Goal: Task Accomplishment & Management: Manage account settings

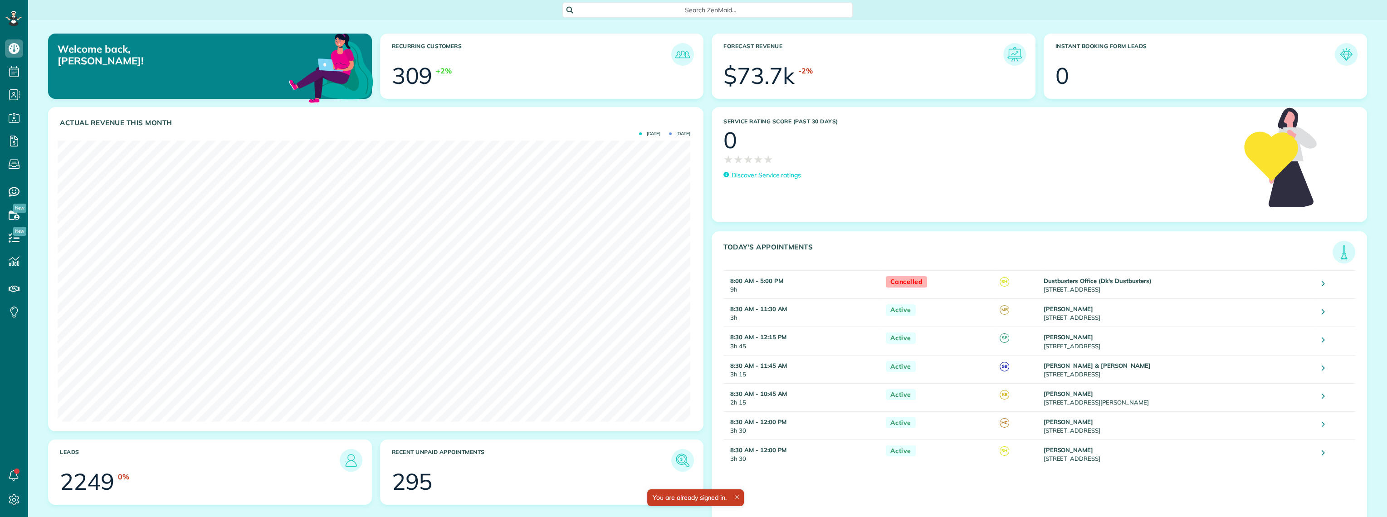
scroll to position [281, 632]
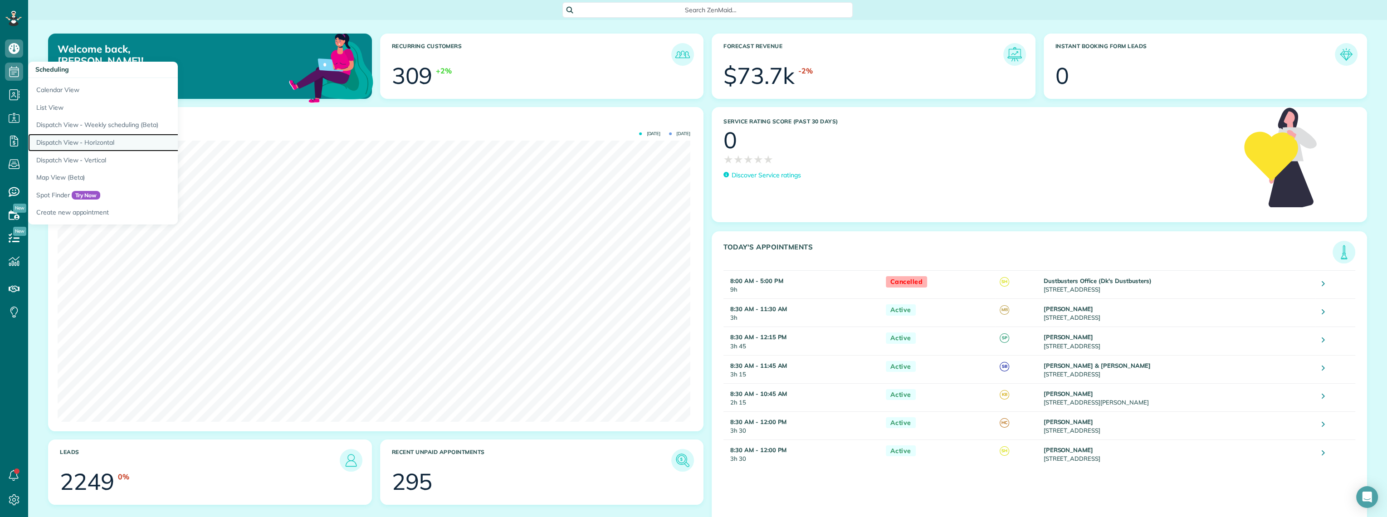
click at [80, 142] on link "Dispatch View - Horizontal" at bounding box center [141, 143] width 227 height 18
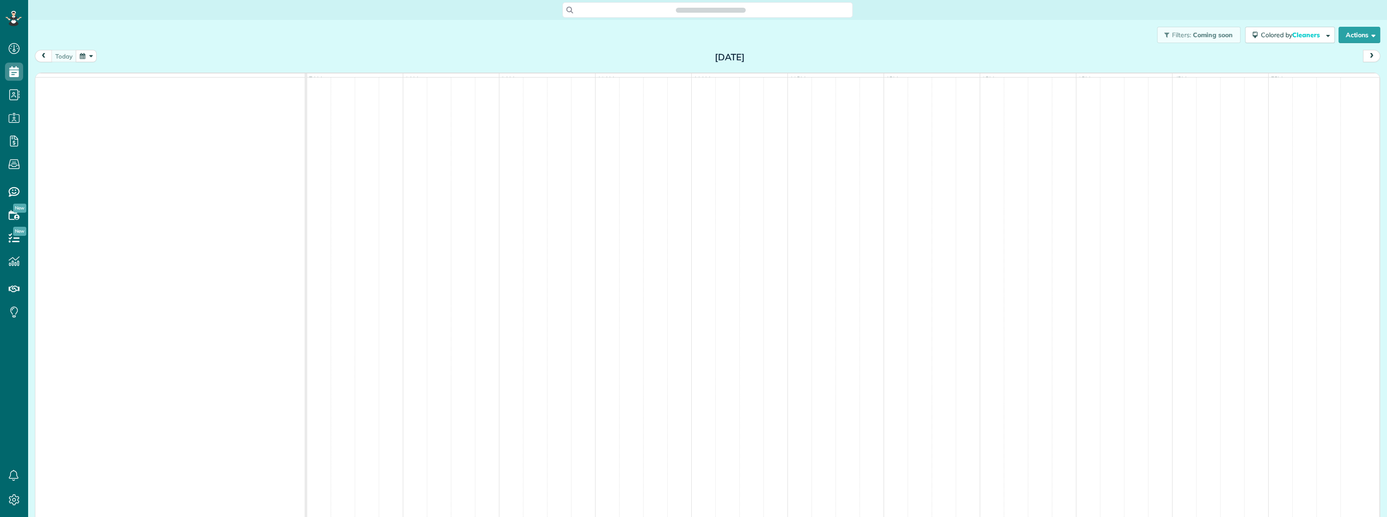
scroll to position [4, 4]
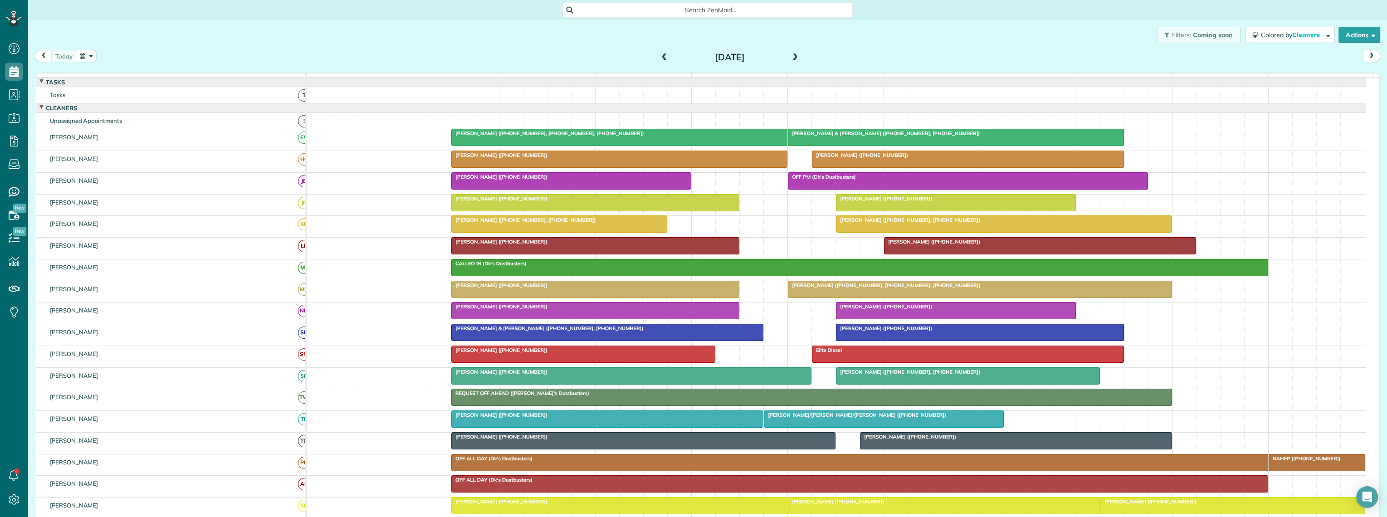
click at [82, 56] on button "button" at bounding box center [86, 56] width 21 height 12
click at [195, 60] on link "Next" at bounding box center [195, 61] width 25 height 23
click at [137, 102] on link "9" at bounding box center [137, 102] width 15 height 15
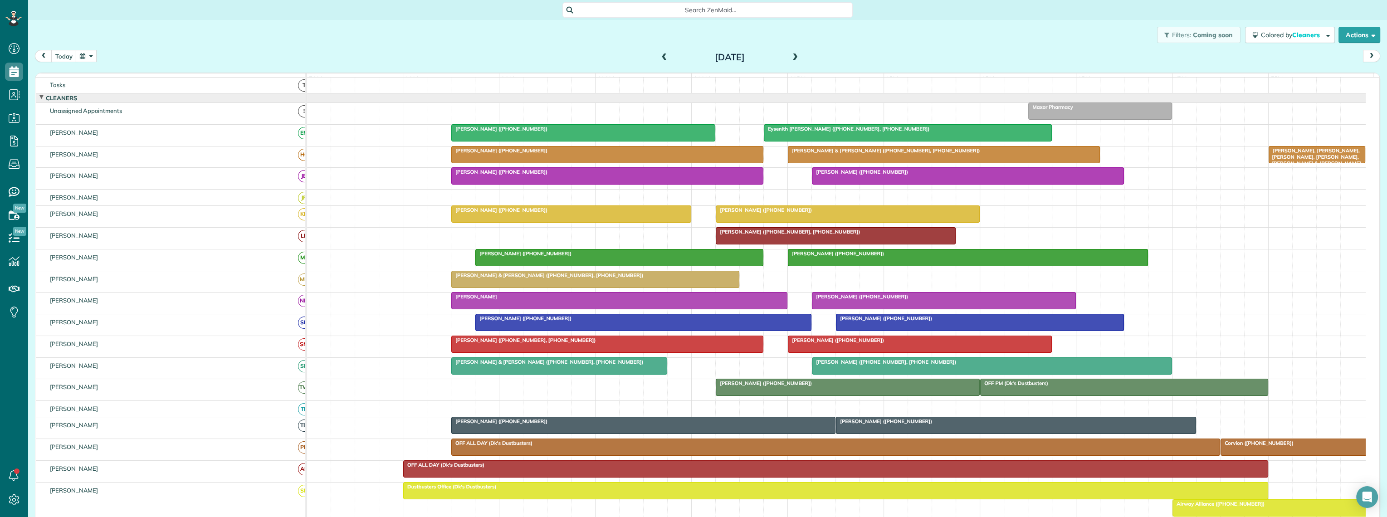
scroll to position [0, 0]
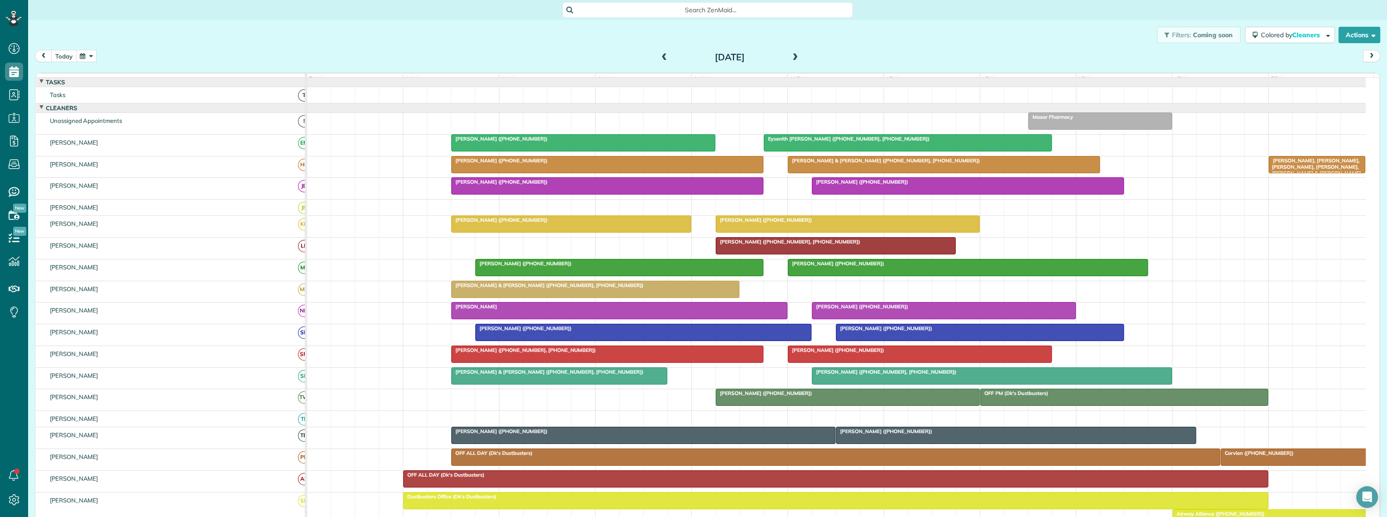
click at [63, 59] on button "today" at bounding box center [63, 56] width 25 height 12
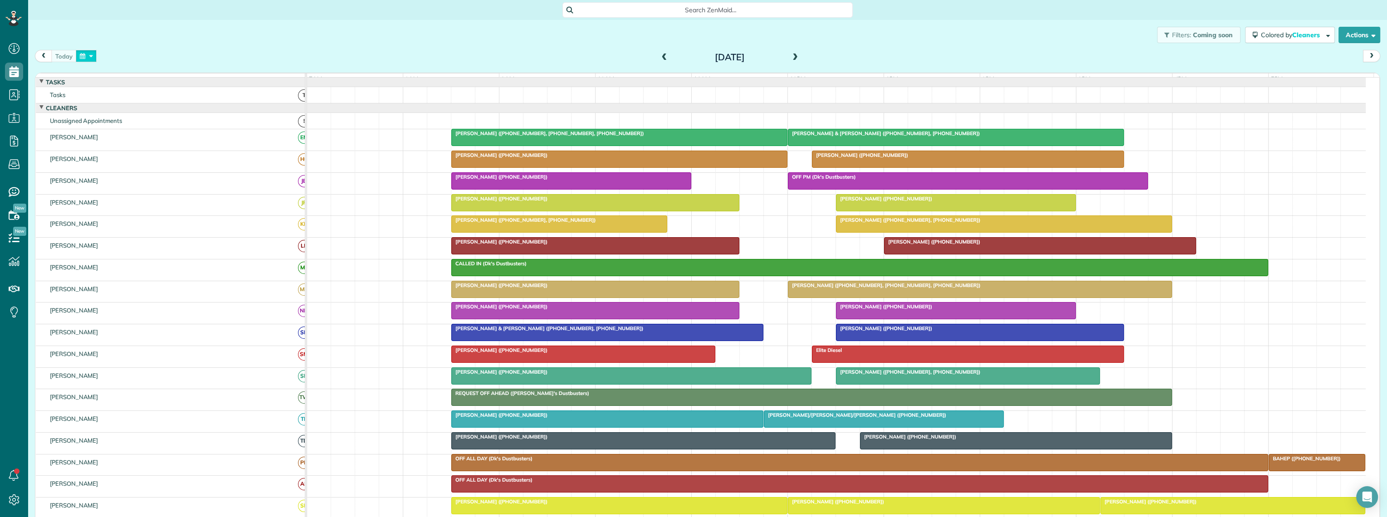
click at [81, 59] on button "button" at bounding box center [86, 56] width 21 height 12
click at [196, 58] on link "Next" at bounding box center [195, 61] width 25 height 23
click at [181, 87] on link "5" at bounding box center [181, 87] width 15 height 15
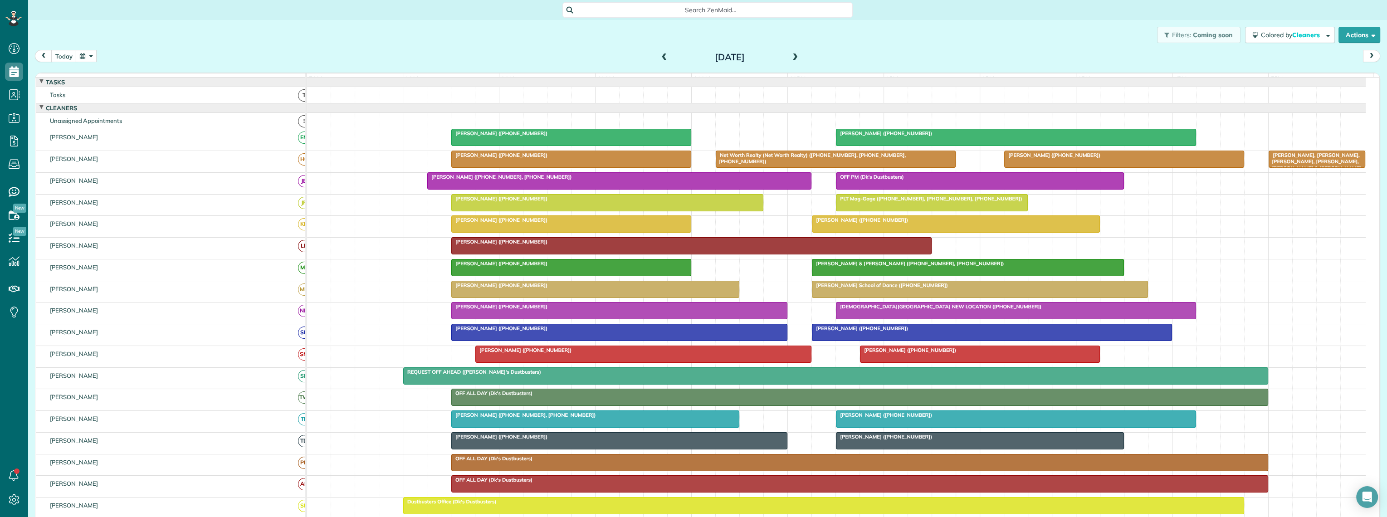
click at [660, 58] on span at bounding box center [665, 58] width 10 height 8
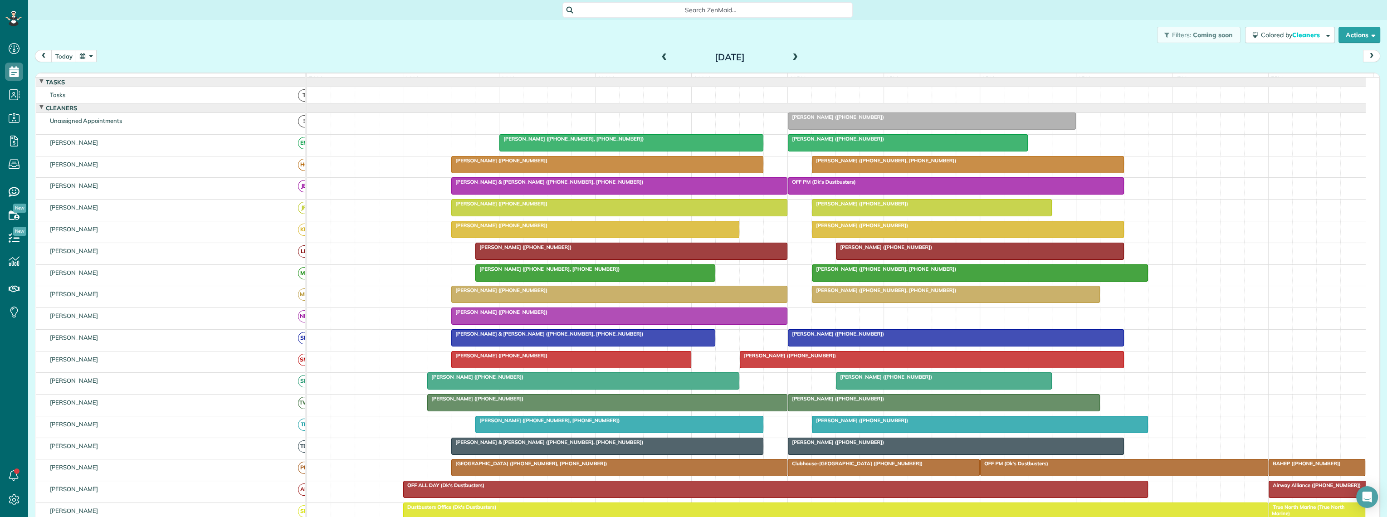
click at [660, 54] on span at bounding box center [665, 58] width 10 height 8
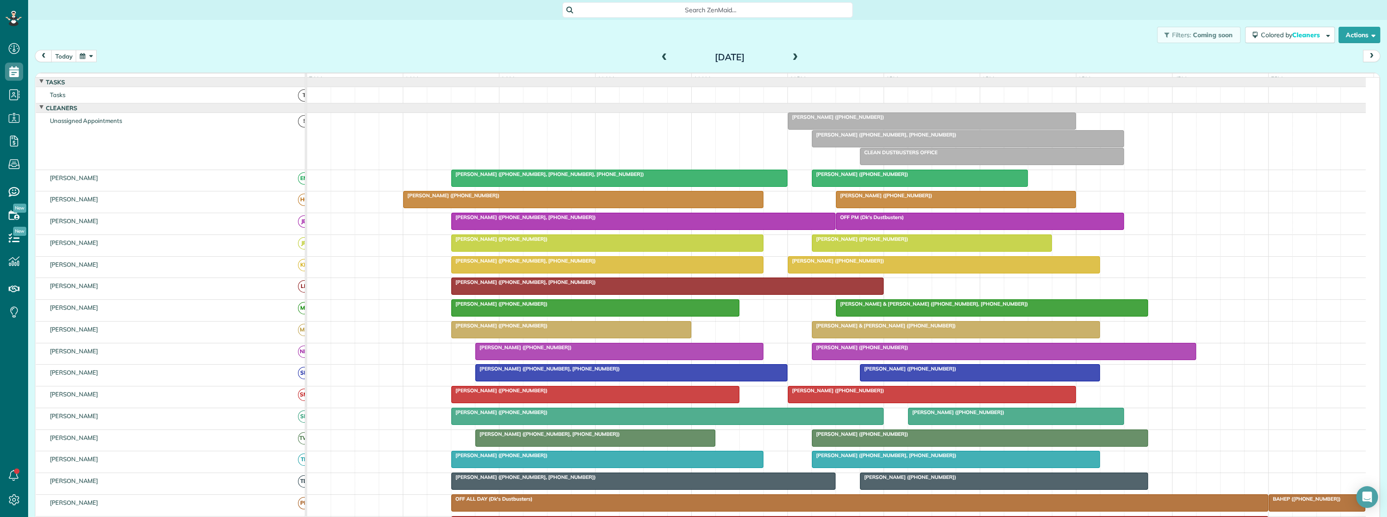
click at [660, 58] on span at bounding box center [665, 58] width 10 height 8
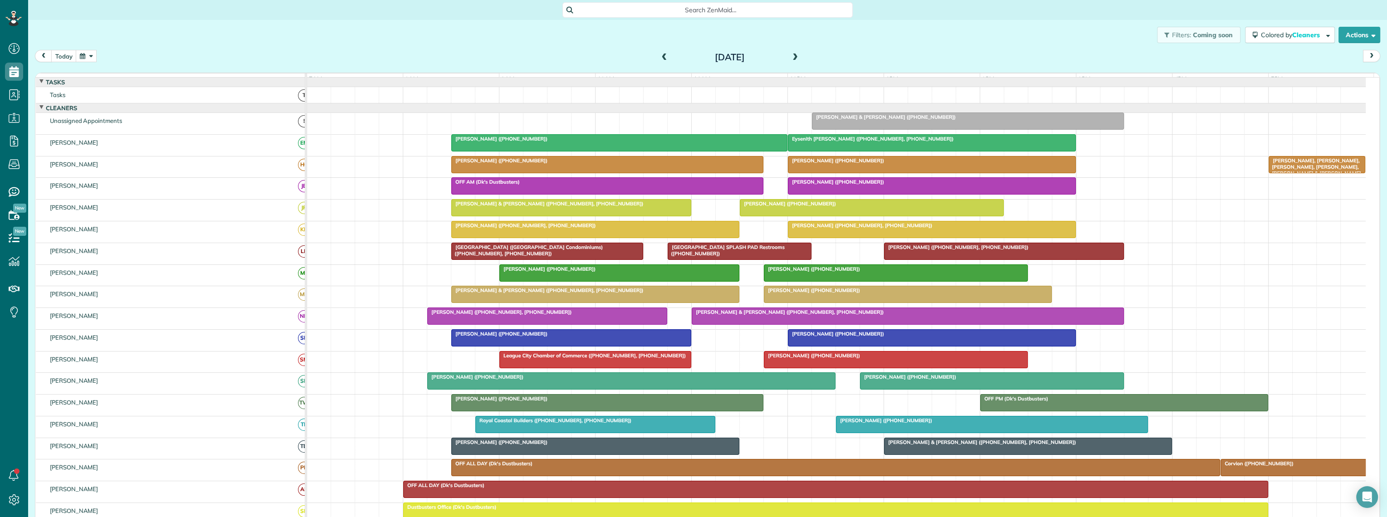
click at [660, 61] on span at bounding box center [665, 58] width 10 height 8
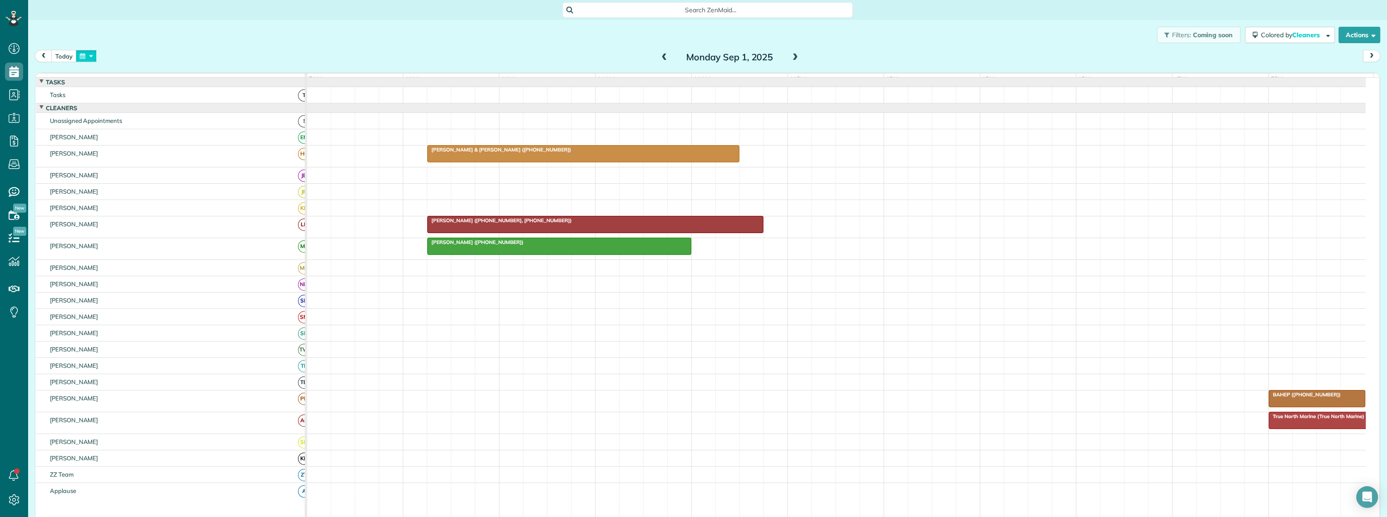
click at [80, 59] on button "button" at bounding box center [86, 56] width 21 height 12
click at [195, 60] on link "Next" at bounding box center [195, 61] width 25 height 23
click at [181, 88] on link "5" at bounding box center [181, 87] width 15 height 15
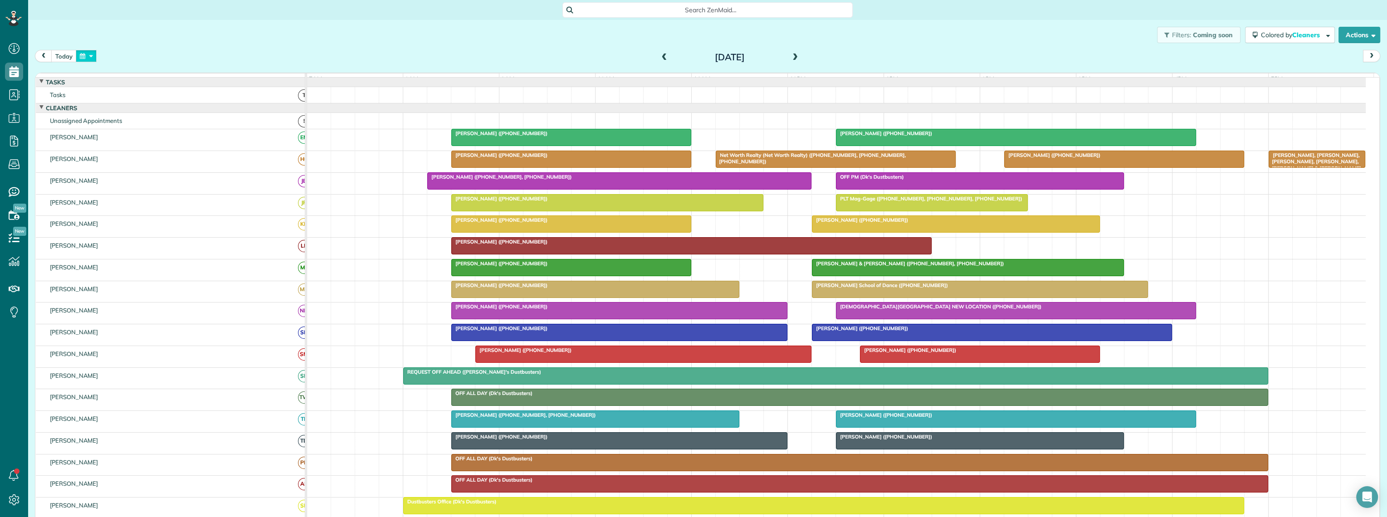
click at [79, 58] on button "button" at bounding box center [86, 56] width 21 height 12
click at [192, 59] on link "Next" at bounding box center [195, 61] width 25 height 23
click at [123, 99] on link "8" at bounding box center [123, 102] width 15 height 15
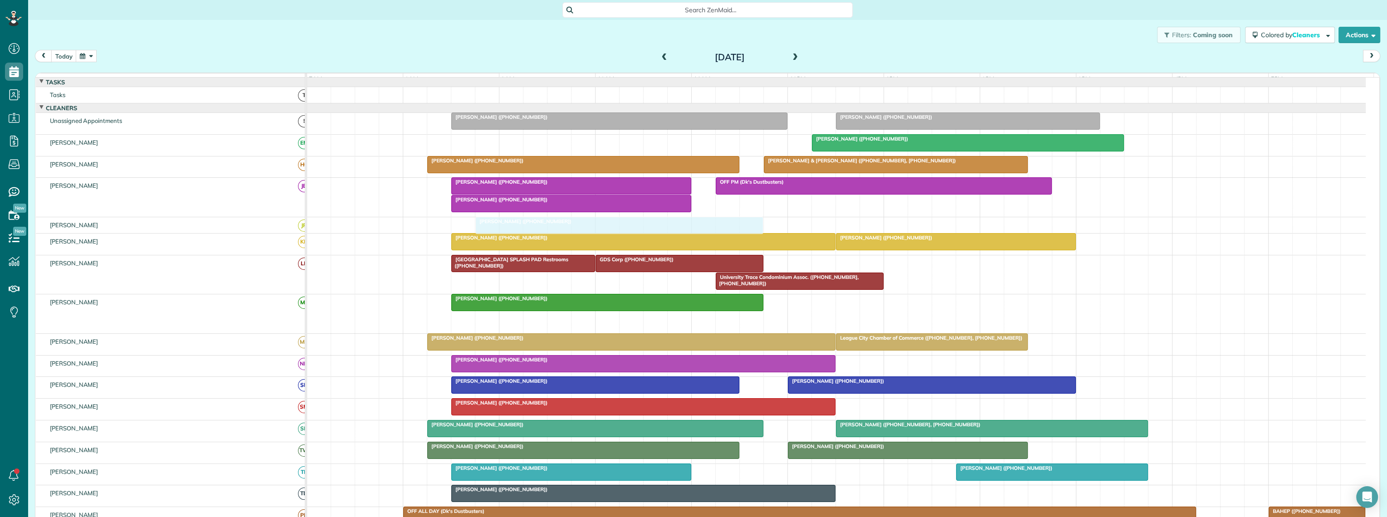
drag, startPoint x: 564, startPoint y: 329, endPoint x: 556, endPoint y: 237, distance: 92.9
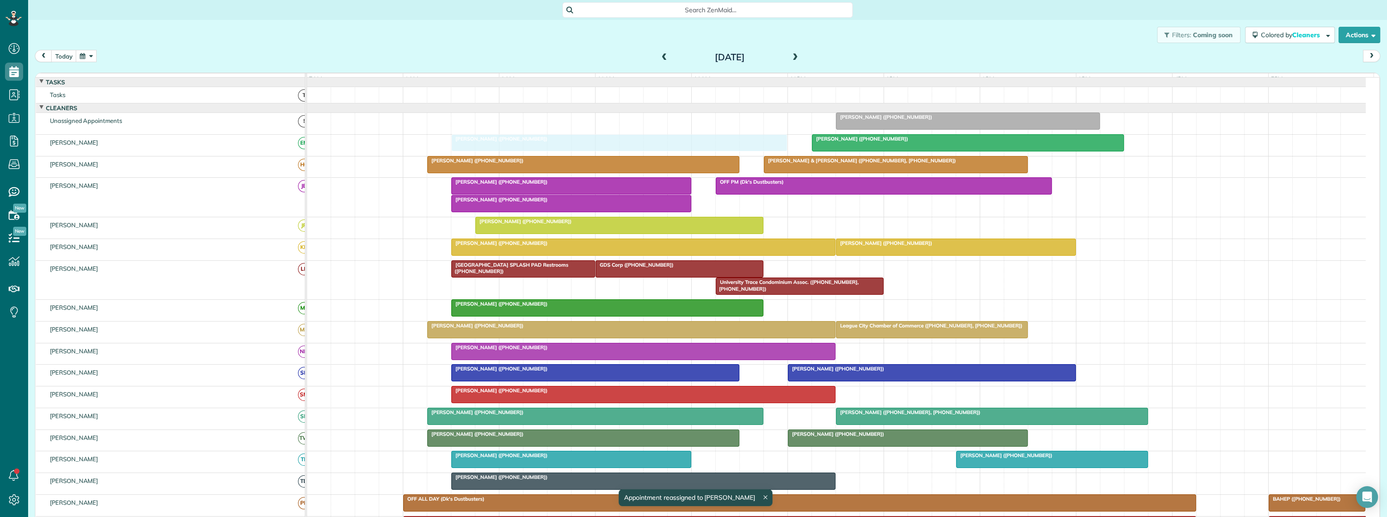
drag, startPoint x: 591, startPoint y: 127, endPoint x: 588, endPoint y: 147, distance: 20.1
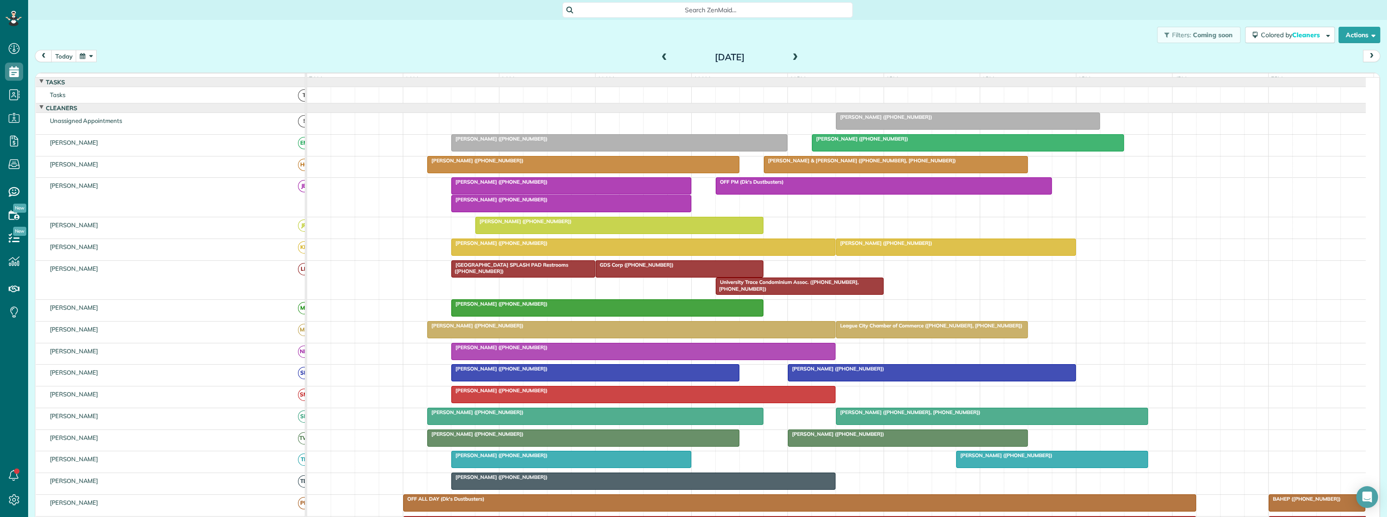
click at [538, 212] on div at bounding box center [571, 204] width 239 height 16
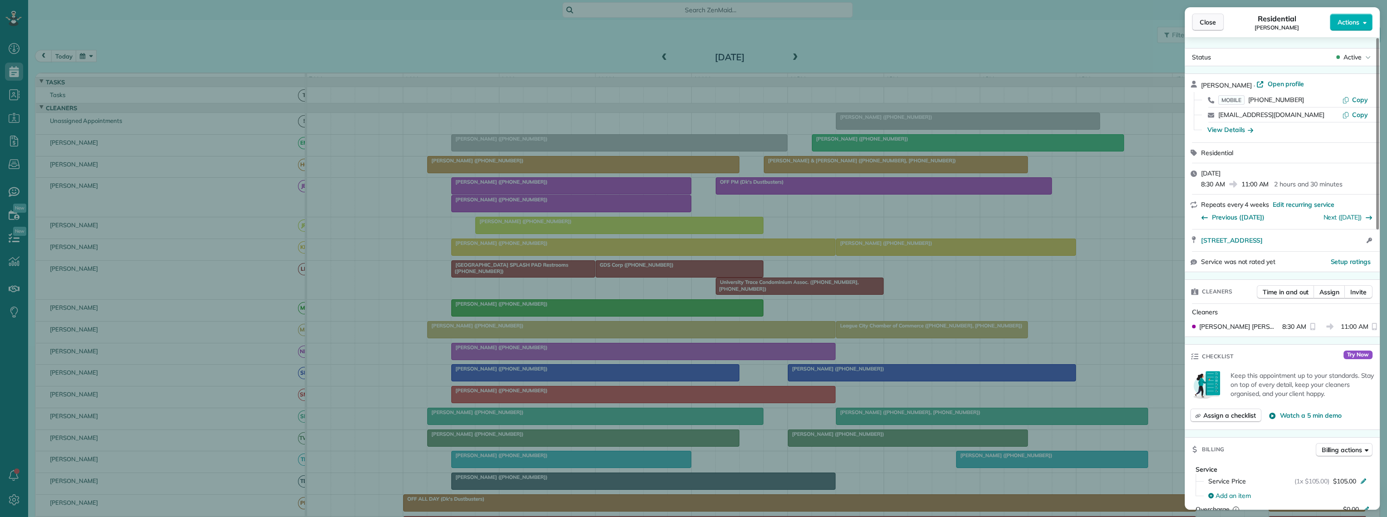
drag, startPoint x: 1208, startPoint y: 23, endPoint x: 1201, endPoint y: 27, distance: 8.3
click at [1207, 25] on span "Close" at bounding box center [1208, 22] width 16 height 9
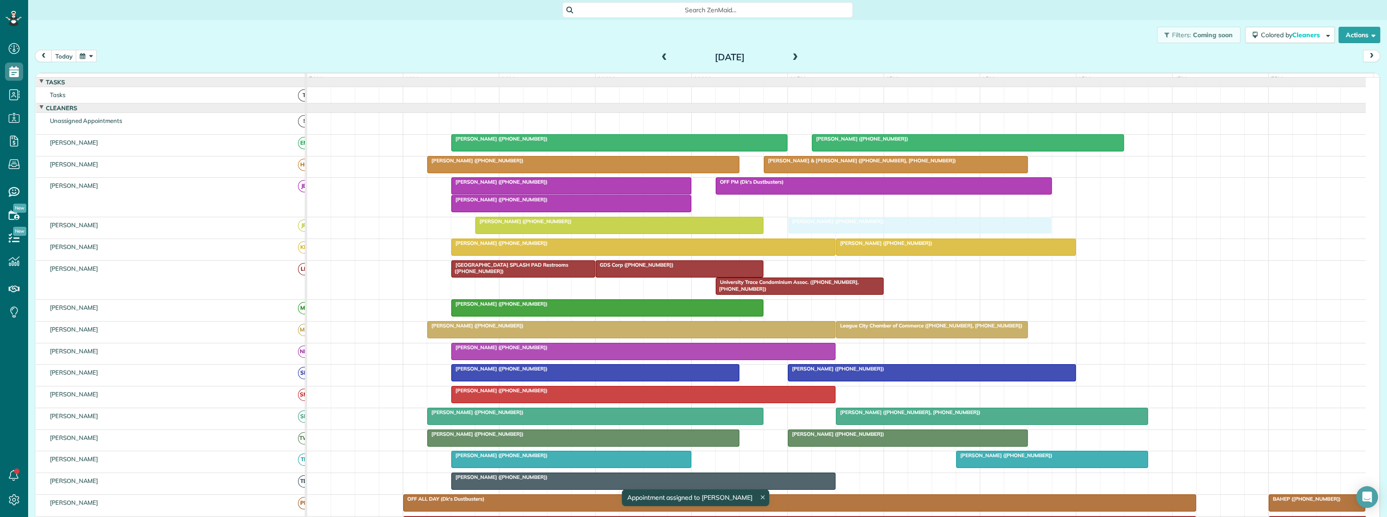
drag, startPoint x: 916, startPoint y: 129, endPoint x: 860, endPoint y: 240, distance: 124.2
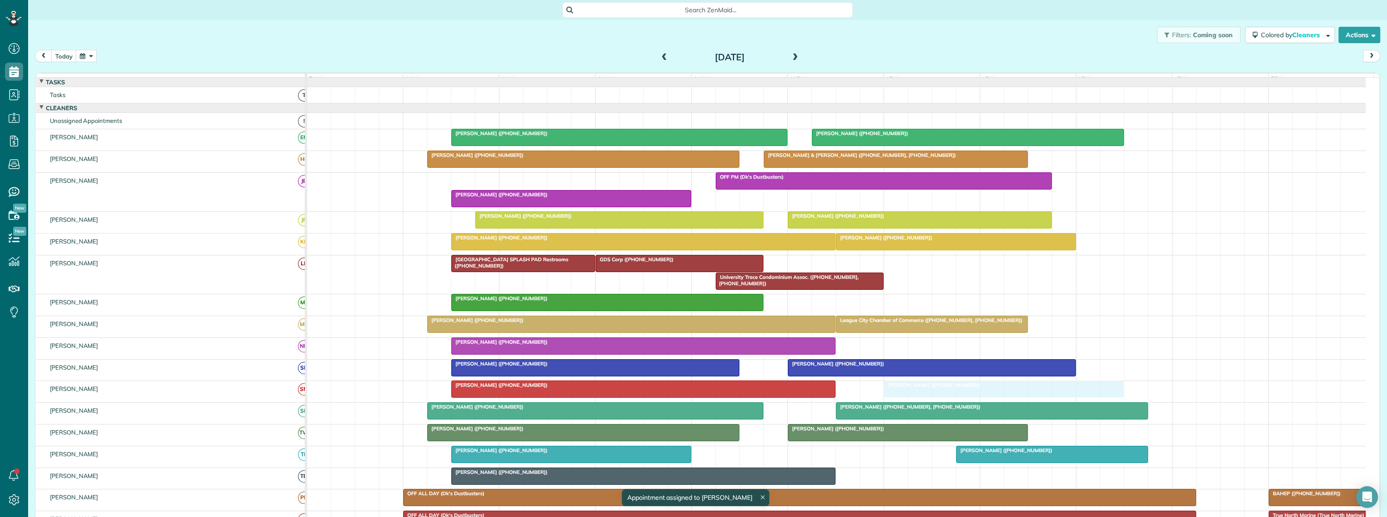
drag, startPoint x: 526, startPoint y: 188, endPoint x: 954, endPoint y: 407, distance: 480.7
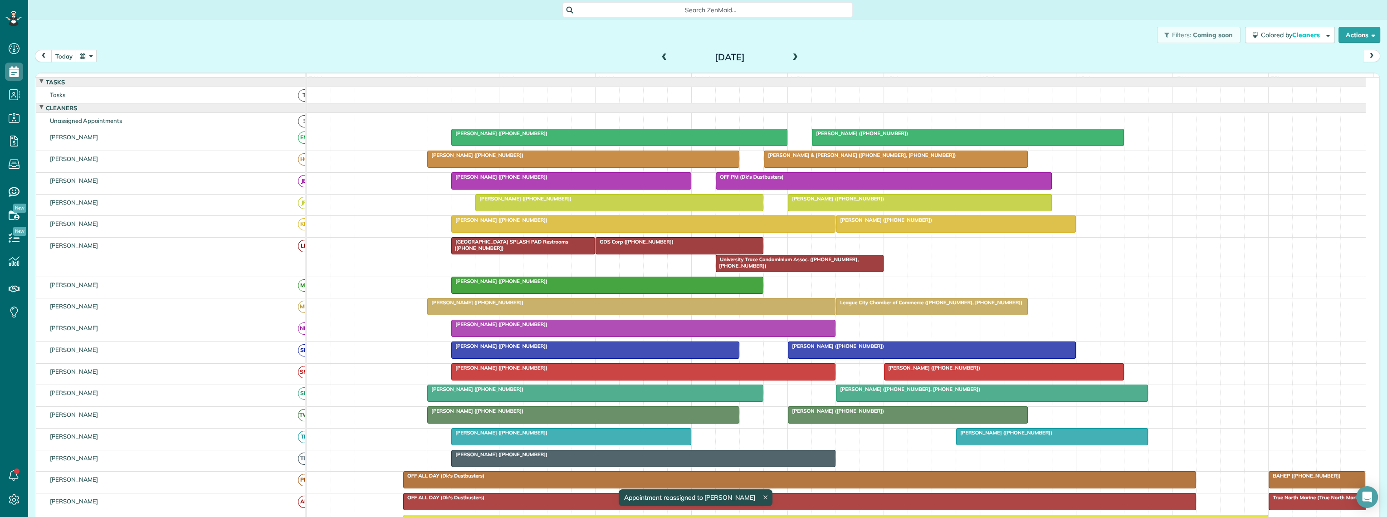
click at [790, 63] on span at bounding box center [795, 58] width 10 height 14
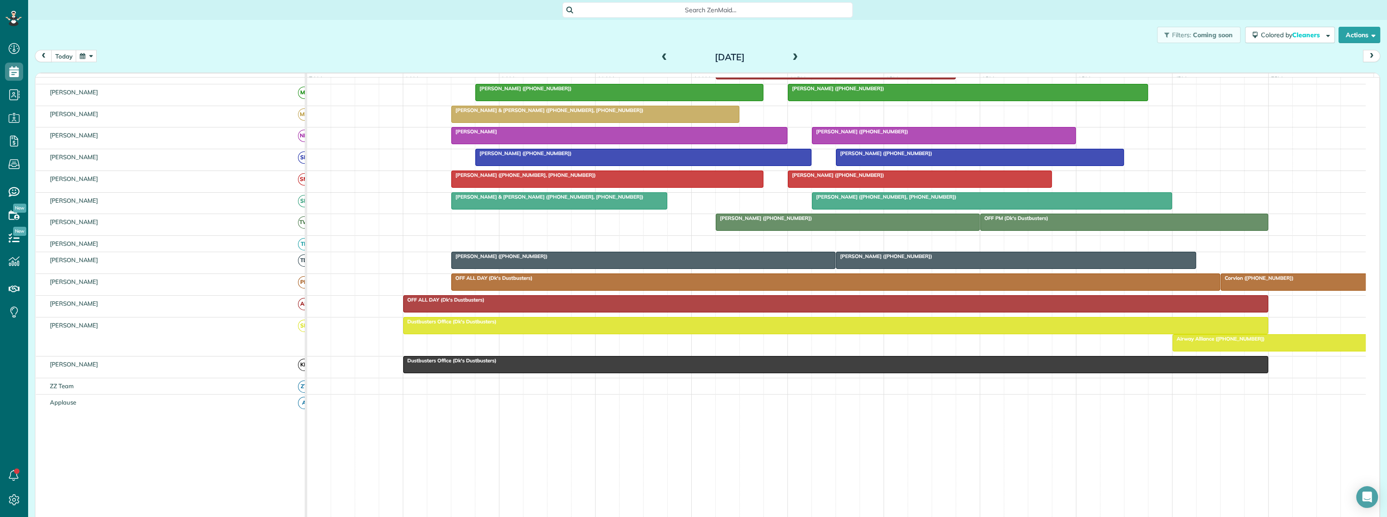
scroll to position [192, 0]
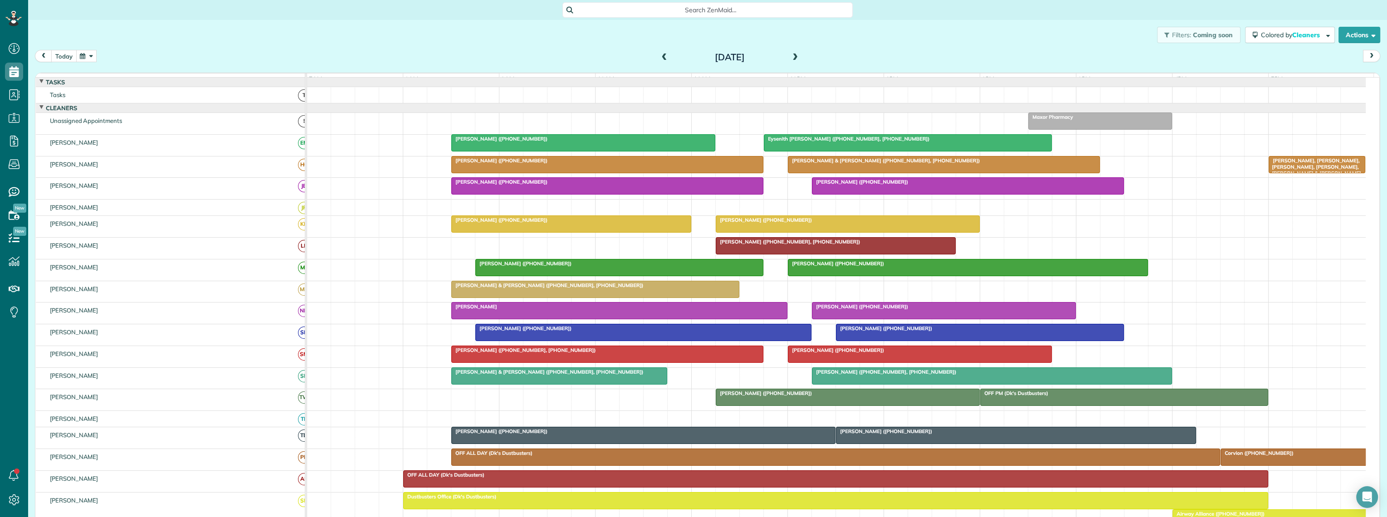
click at [64, 55] on button "today" at bounding box center [63, 56] width 25 height 12
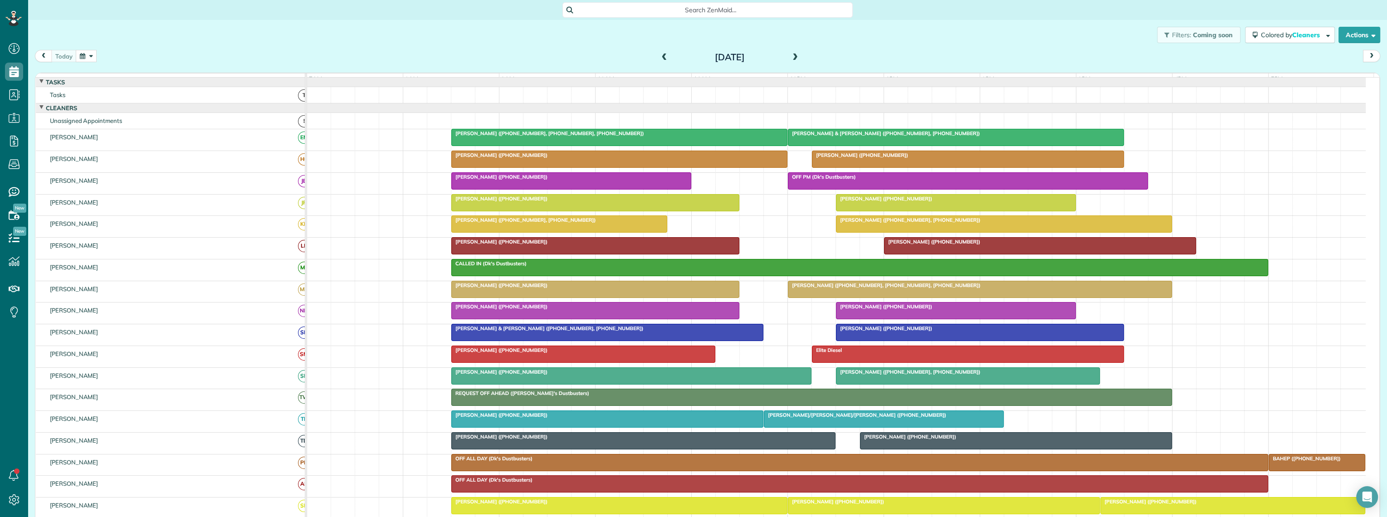
click at [80, 56] on button "button" at bounding box center [86, 56] width 21 height 12
click at [196, 63] on link "Next" at bounding box center [195, 61] width 25 height 23
click at [179, 87] on link "5" at bounding box center [181, 87] width 15 height 15
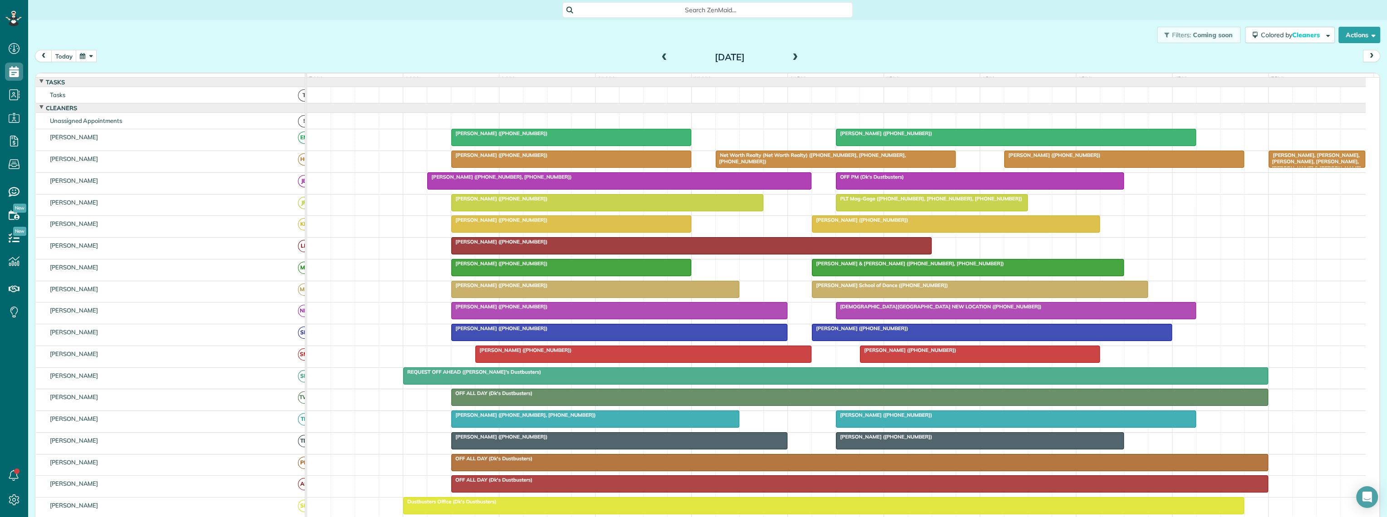
click at [82, 55] on button "button" at bounding box center [86, 56] width 21 height 12
click at [197, 62] on link "Next" at bounding box center [195, 61] width 25 height 23
click at [152, 99] on link "10" at bounding box center [152, 102] width 15 height 15
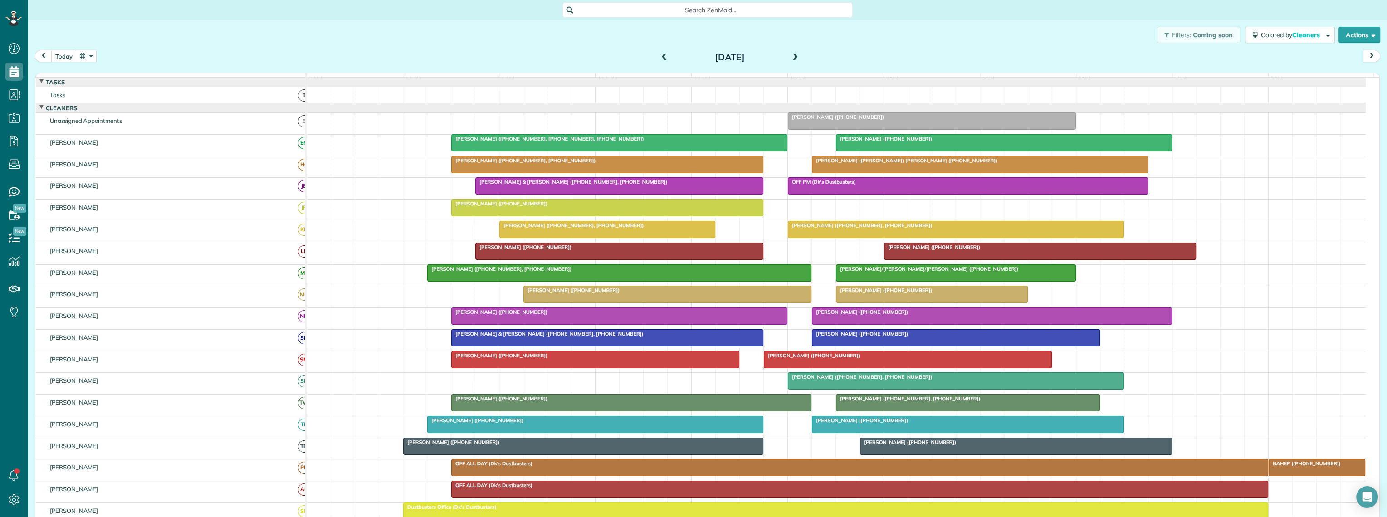
scroll to position [0, 0]
click at [662, 57] on span at bounding box center [665, 58] width 10 height 8
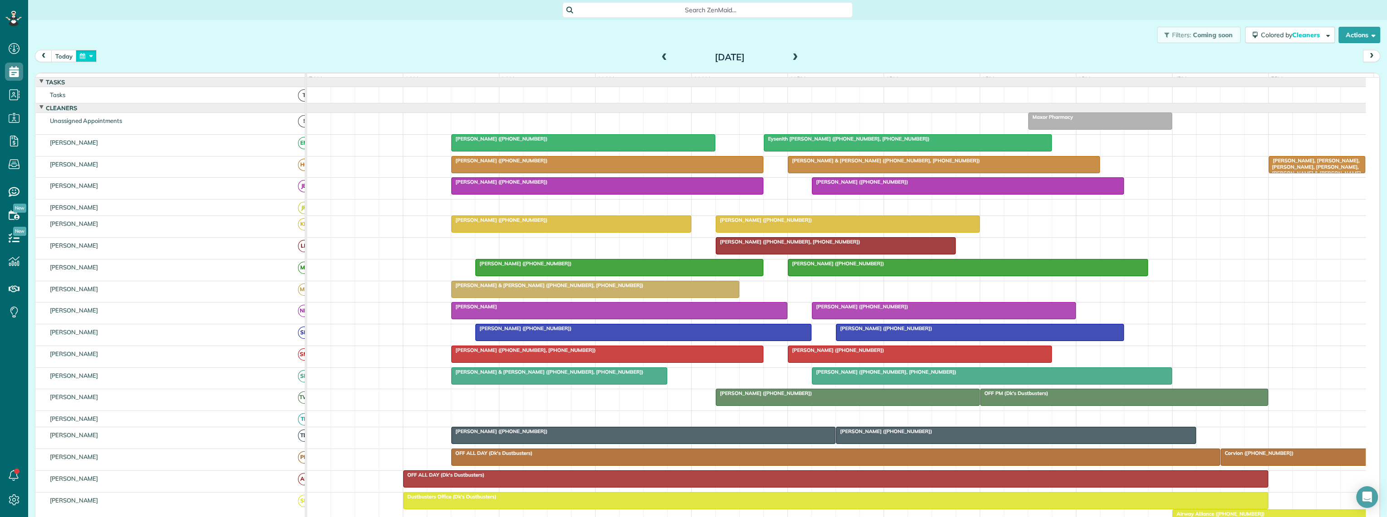
click at [80, 58] on button "button" at bounding box center [86, 56] width 21 height 12
click at [196, 60] on link "Next" at bounding box center [195, 61] width 25 height 23
click at [181, 87] on link "5" at bounding box center [181, 87] width 15 height 15
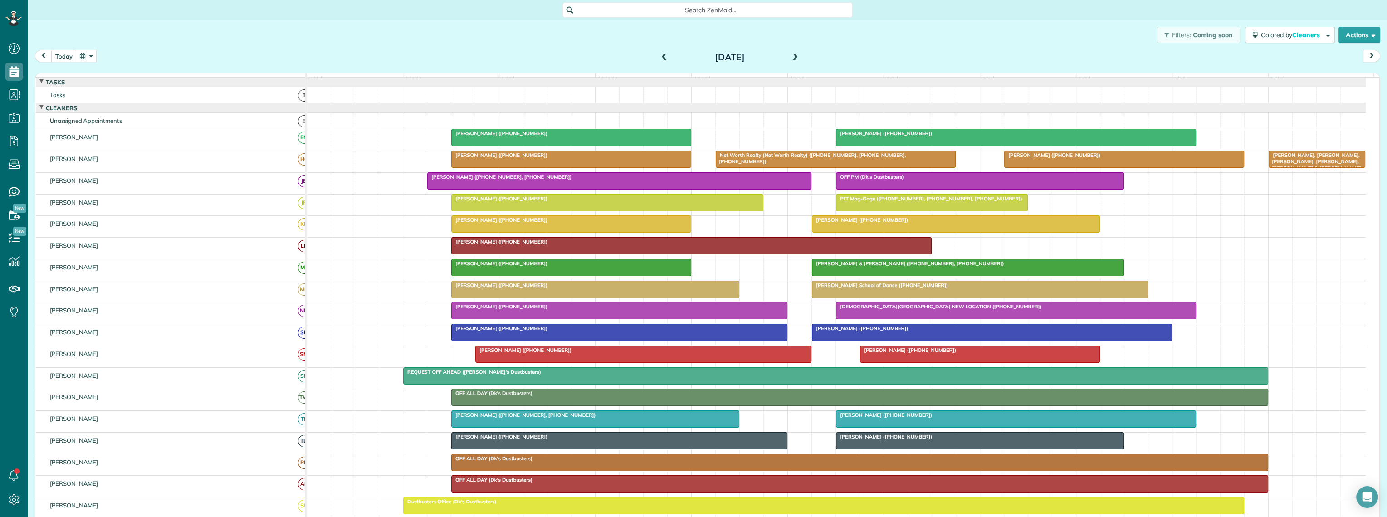
click at [549, 145] on div at bounding box center [571, 137] width 239 height 16
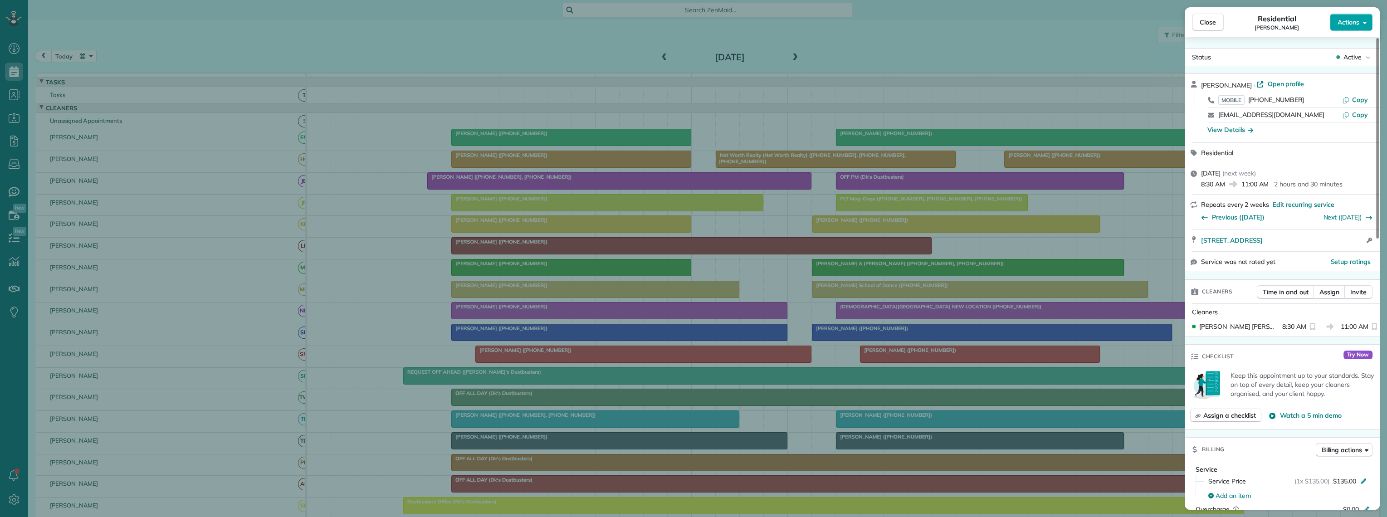
click at [1347, 26] on span "Actions" at bounding box center [1349, 22] width 22 height 9
click at [1303, 61] on span "Edit this appointment" at bounding box center [1310, 58] width 61 height 9
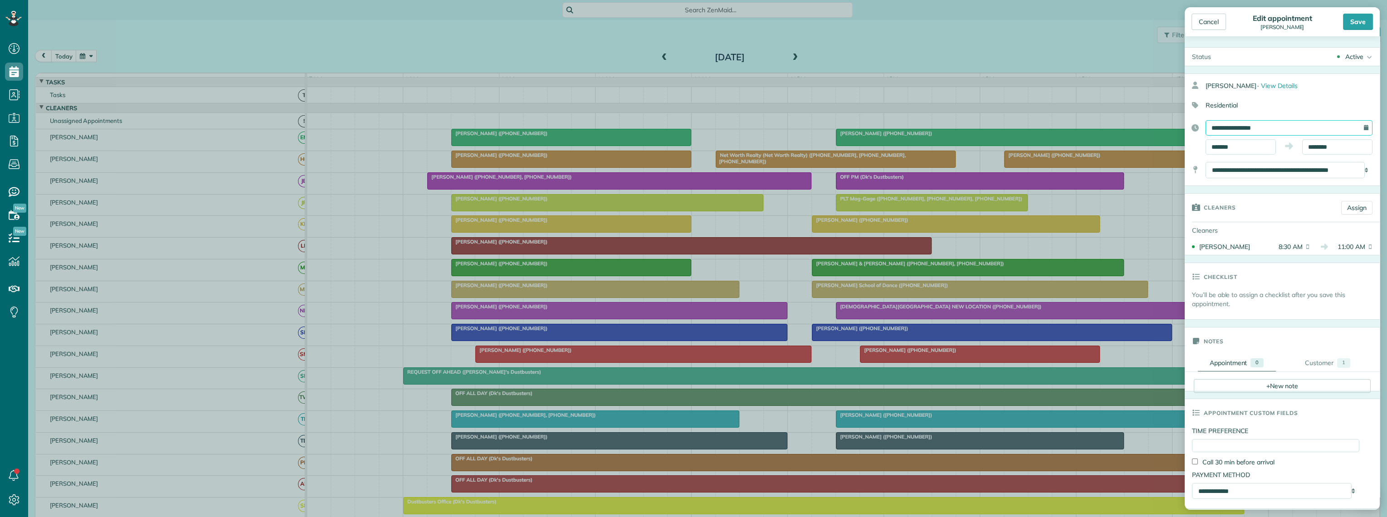
click at [1223, 126] on input "**********" at bounding box center [1289, 127] width 167 height 15
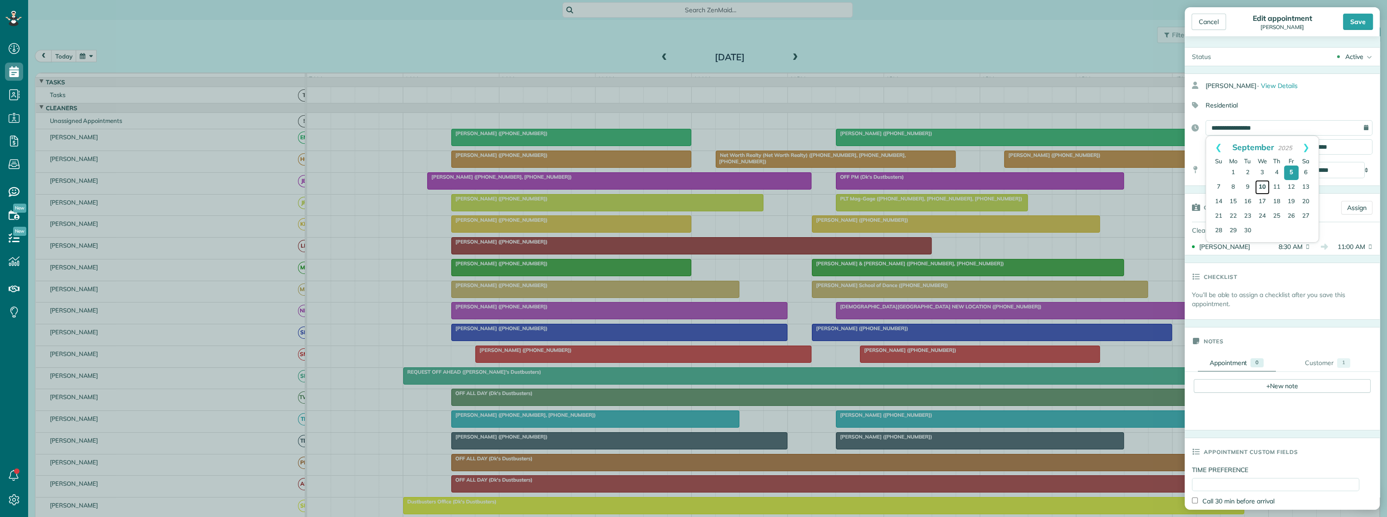
click at [1264, 187] on link "10" at bounding box center [1262, 187] width 15 height 15
type input "**********"
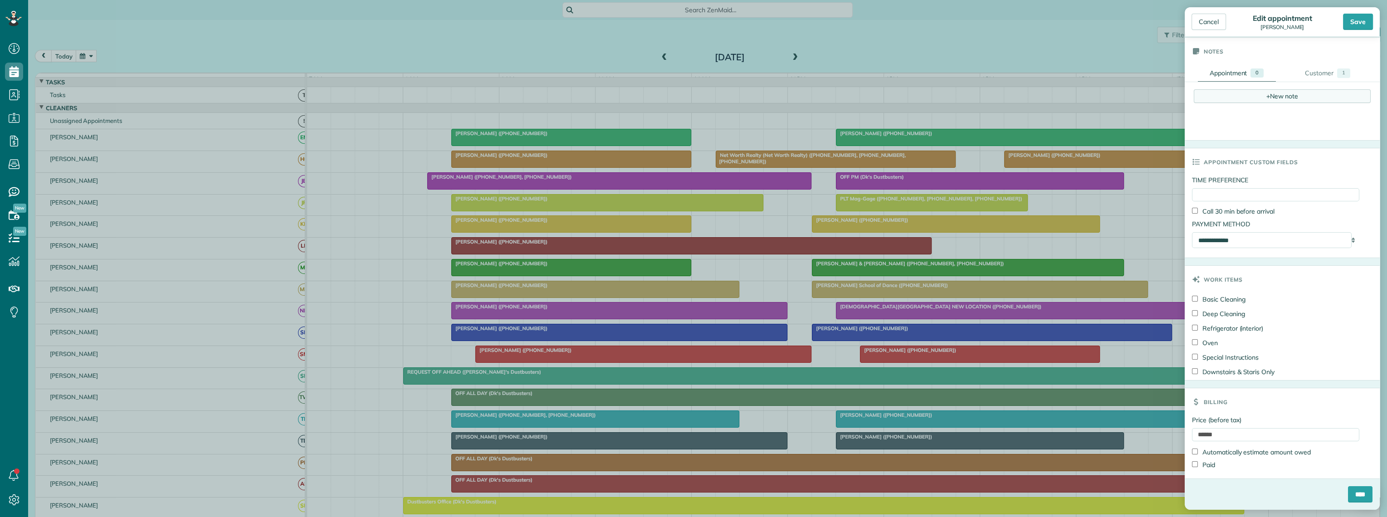
click at [1237, 92] on div "+ New note" at bounding box center [1282, 96] width 177 height 14
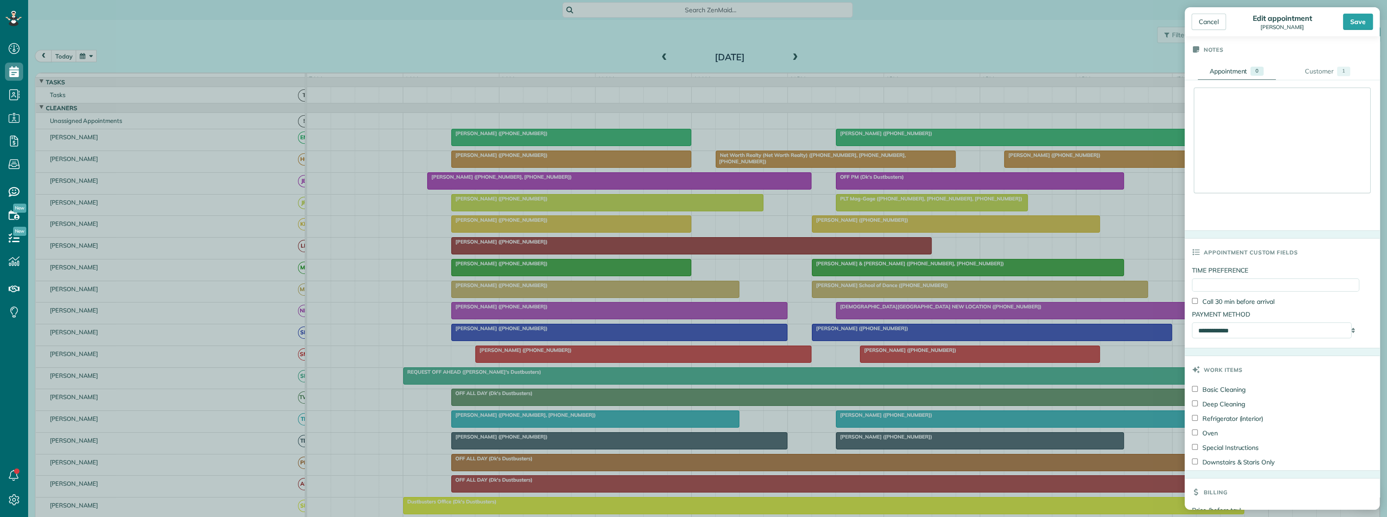
click at [1210, 97] on div at bounding box center [1283, 140] width 176 height 105
click at [1214, 90] on div at bounding box center [1283, 140] width 176 height 105
click at [1208, 110] on div at bounding box center [1283, 140] width 176 height 105
click at [1205, 110] on div at bounding box center [1283, 140] width 176 height 105
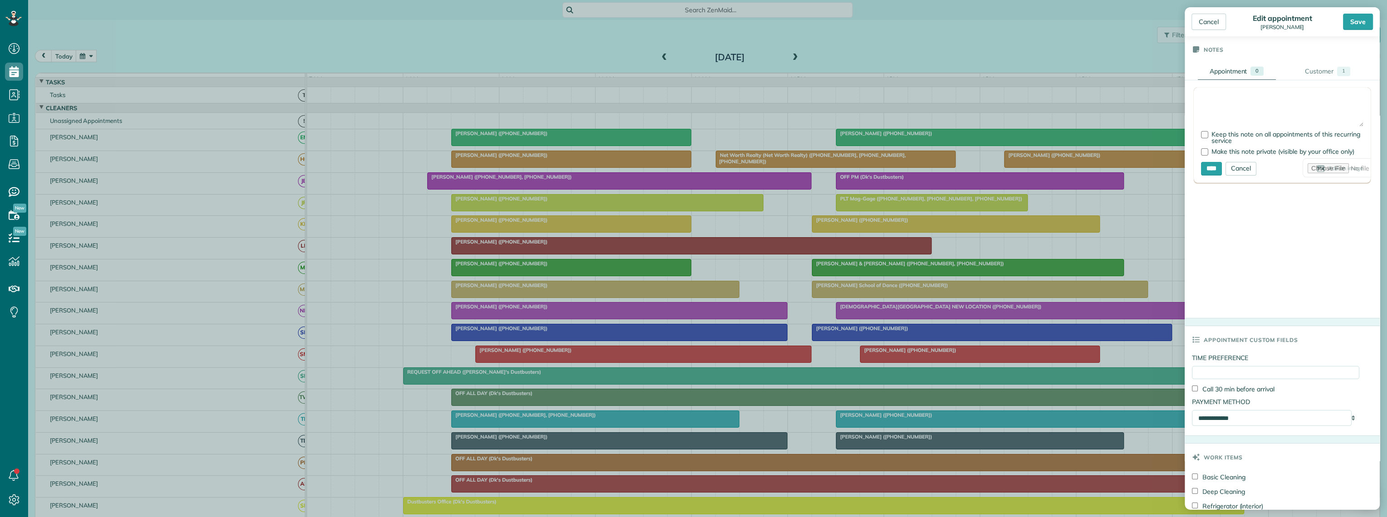
click at [1205, 110] on textarea at bounding box center [1282, 111] width 162 height 32
type textarea "**********"
click at [1215, 167] on input "****" at bounding box center [1211, 169] width 21 height 14
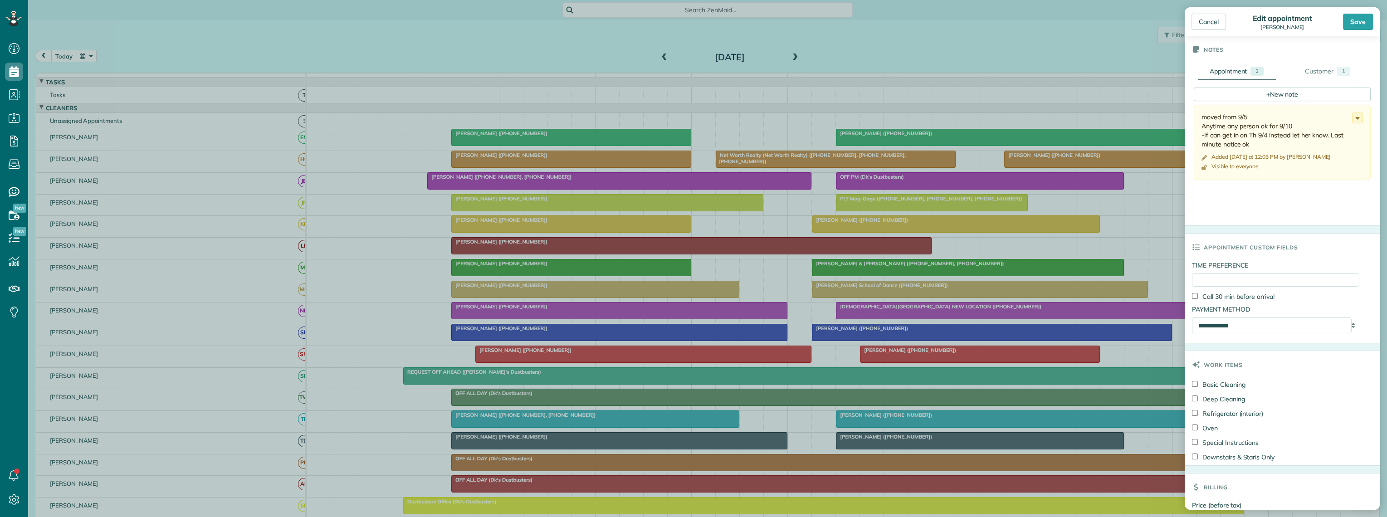
scroll to position [0, 0]
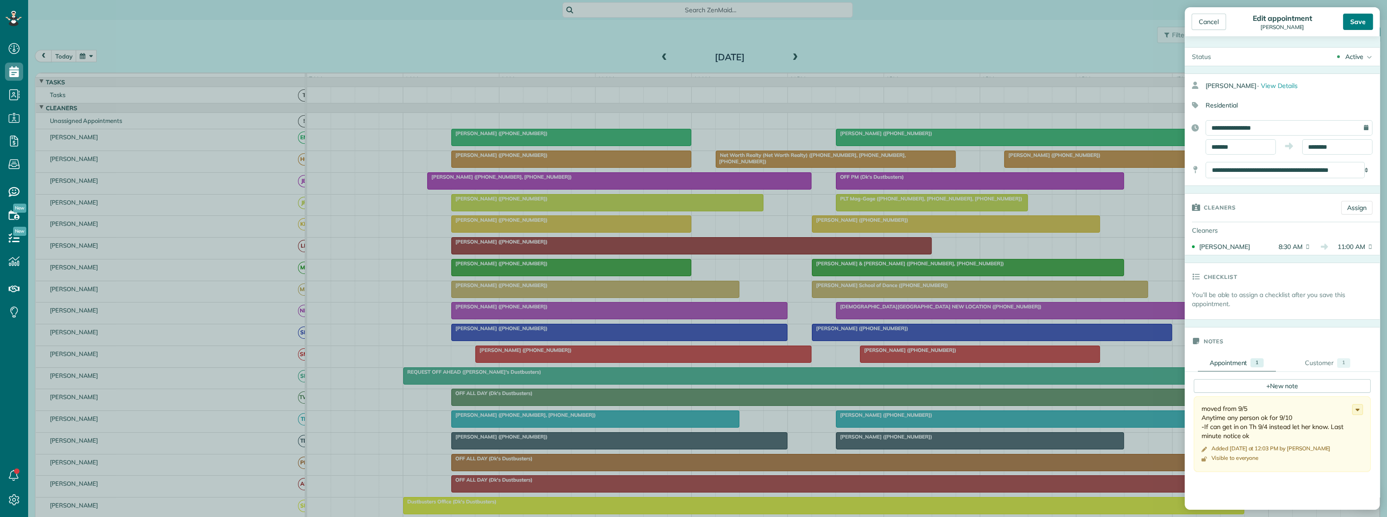
click at [1365, 17] on div "Save" at bounding box center [1358, 22] width 30 height 16
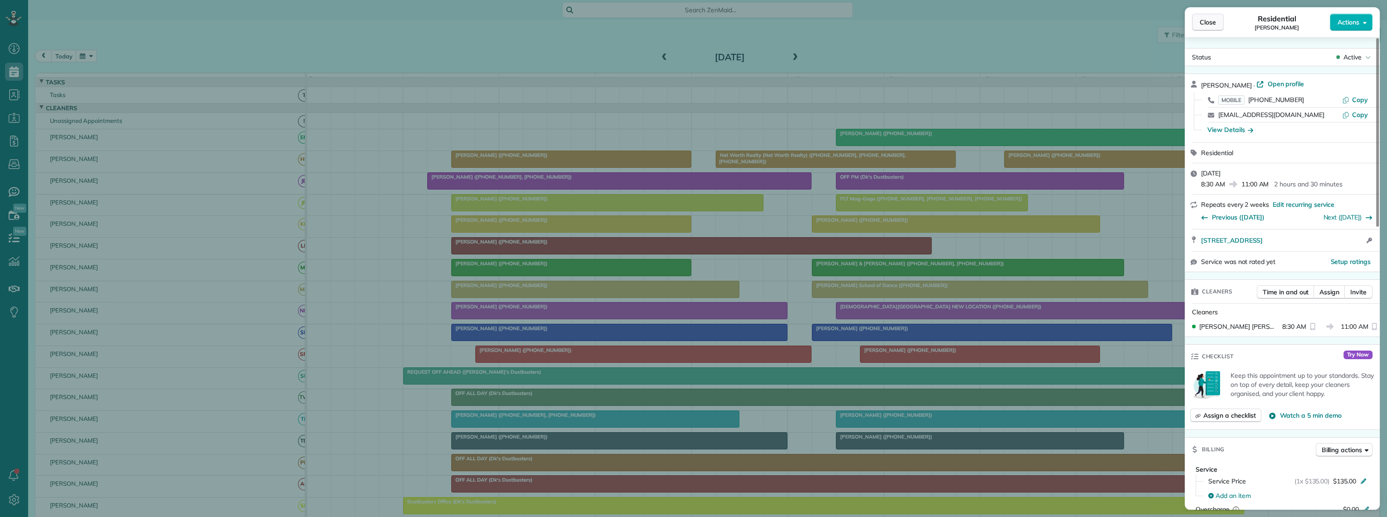
click at [1210, 25] on span "Close" at bounding box center [1208, 22] width 16 height 9
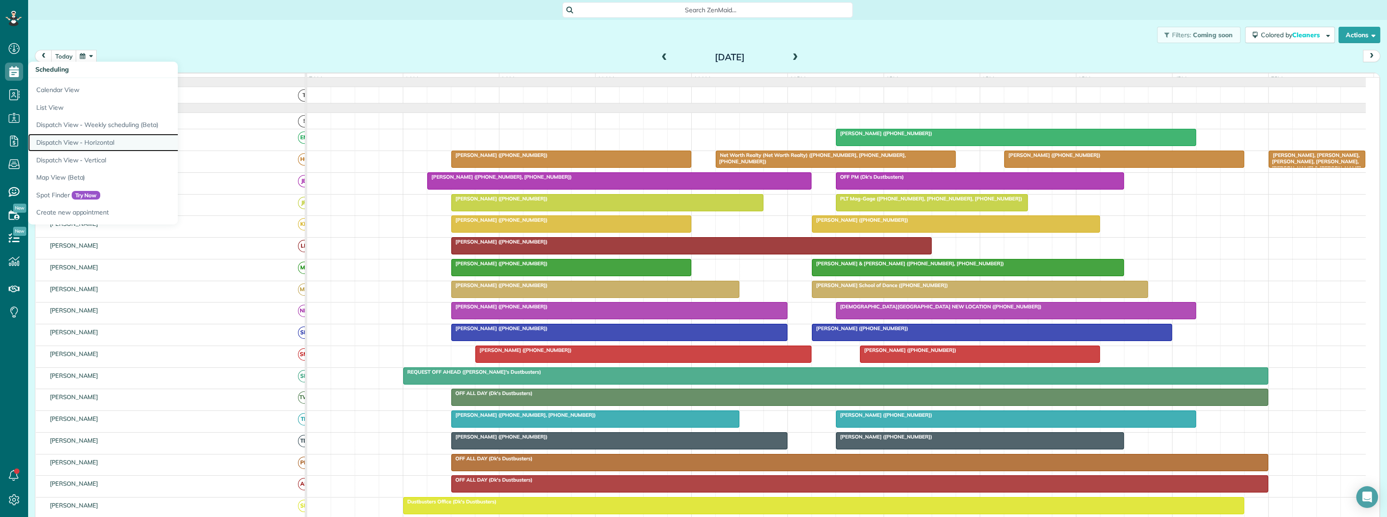
click at [63, 140] on link "Dispatch View - Horizontal" at bounding box center [141, 143] width 227 height 18
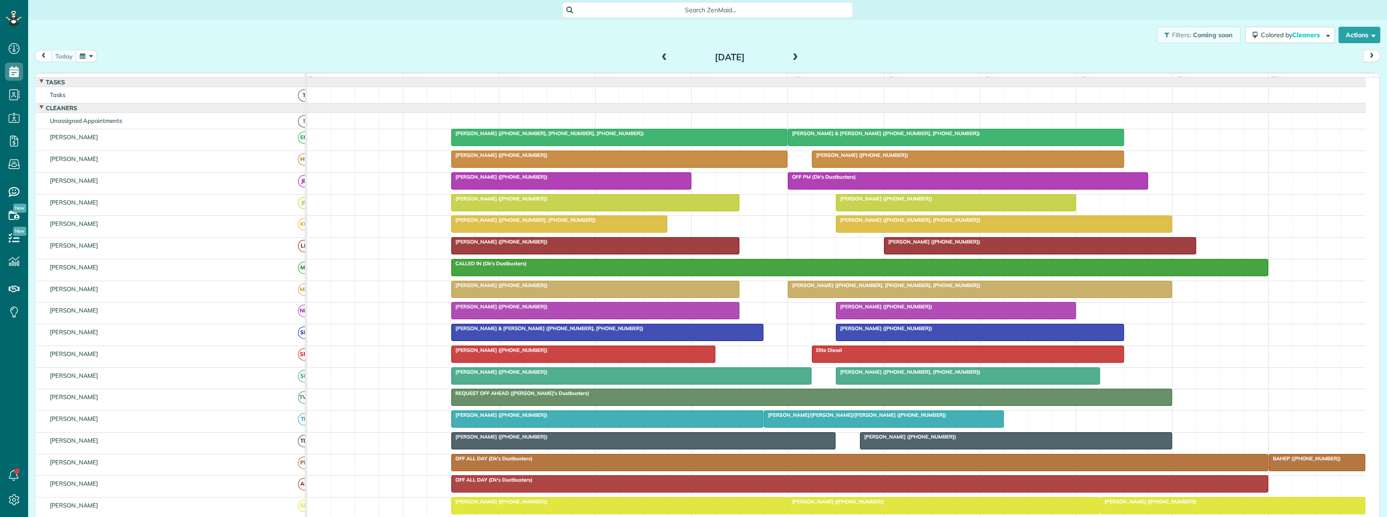
scroll to position [4, 4]
click at [81, 55] on button "button" at bounding box center [86, 56] width 21 height 12
click at [102, 58] on link "Prev" at bounding box center [108, 61] width 25 height 23
click at [150, 144] on link "30" at bounding box center [152, 145] width 15 height 15
